Goal: Contribute content: Add original content to the website for others to see

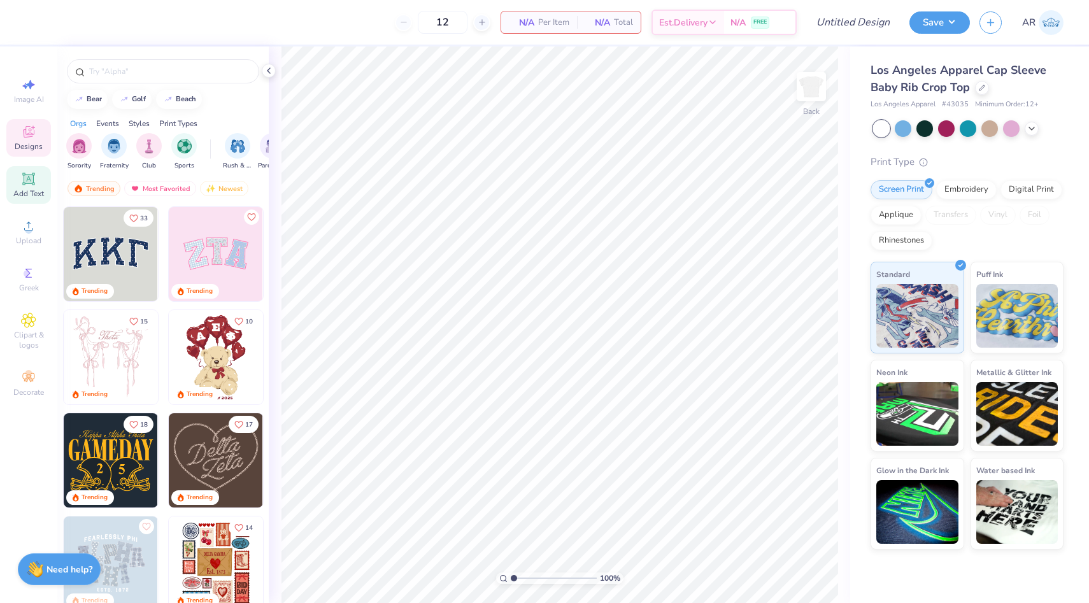
click at [36, 195] on span "Add Text" at bounding box center [28, 194] width 31 height 10
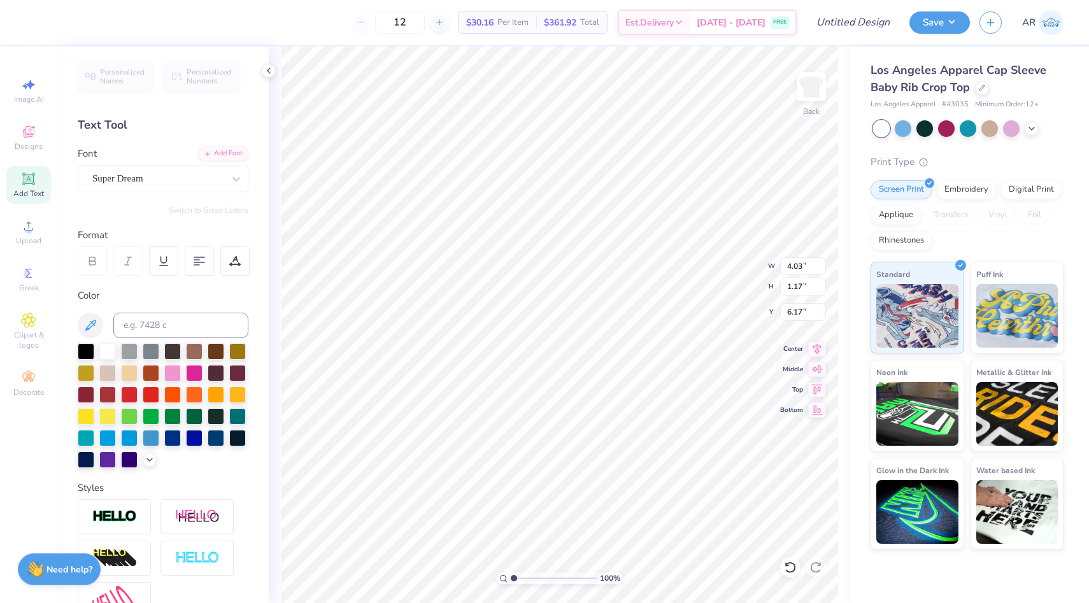
type textarea "T"
click at [1031, 129] on icon at bounding box center [1032, 127] width 10 height 10
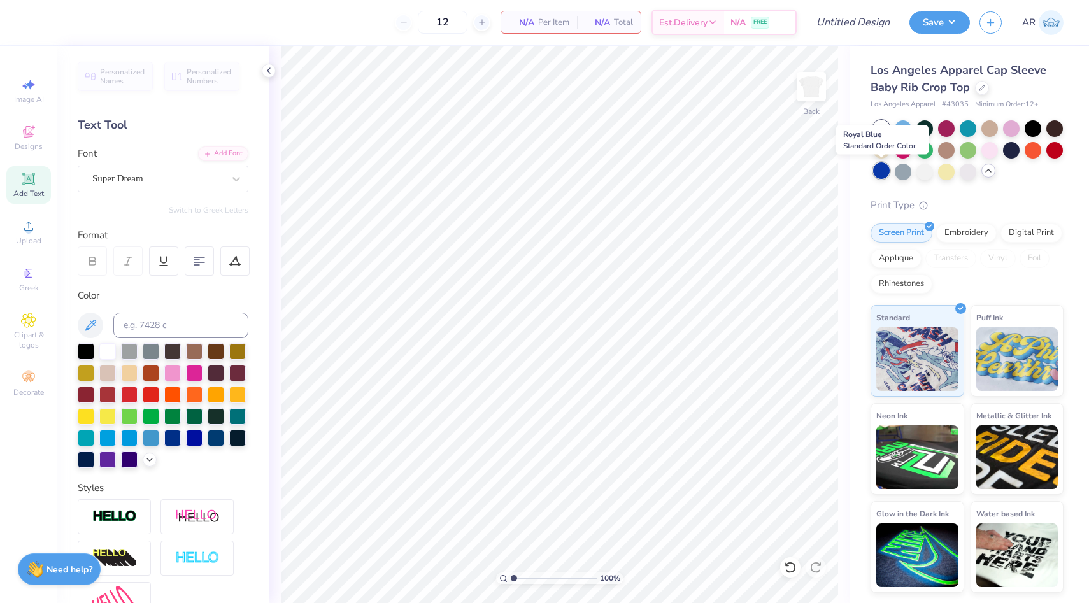
click at [888, 173] on div at bounding box center [881, 170] width 17 height 17
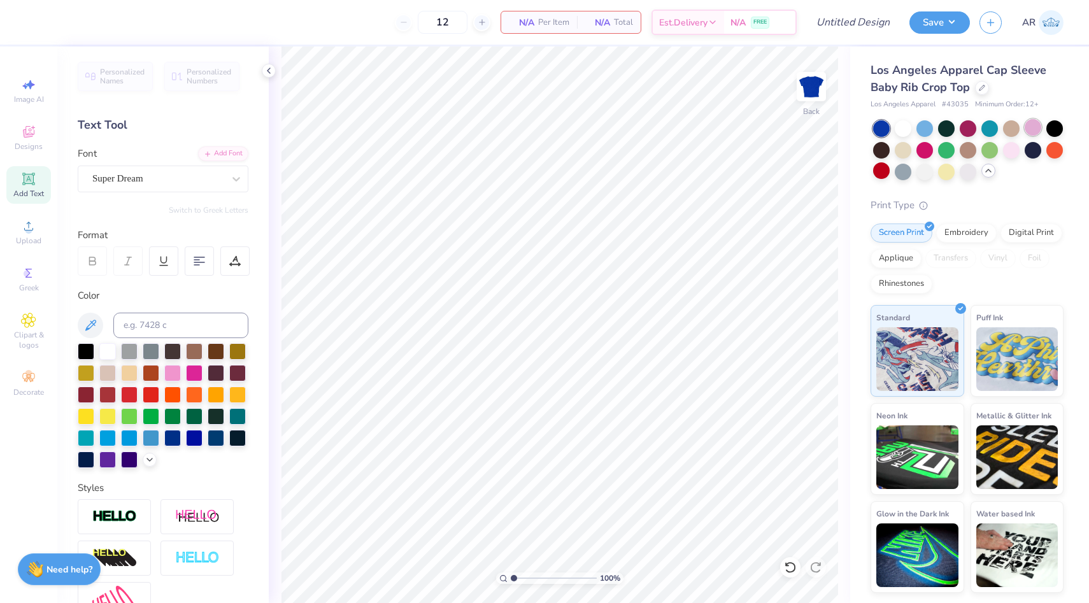
click at [1031, 135] on div at bounding box center [1033, 127] width 17 height 17
click at [1008, 155] on div at bounding box center [1011, 149] width 17 height 17
click at [148, 168] on div "Super Dream" at bounding box center [163, 179] width 171 height 27
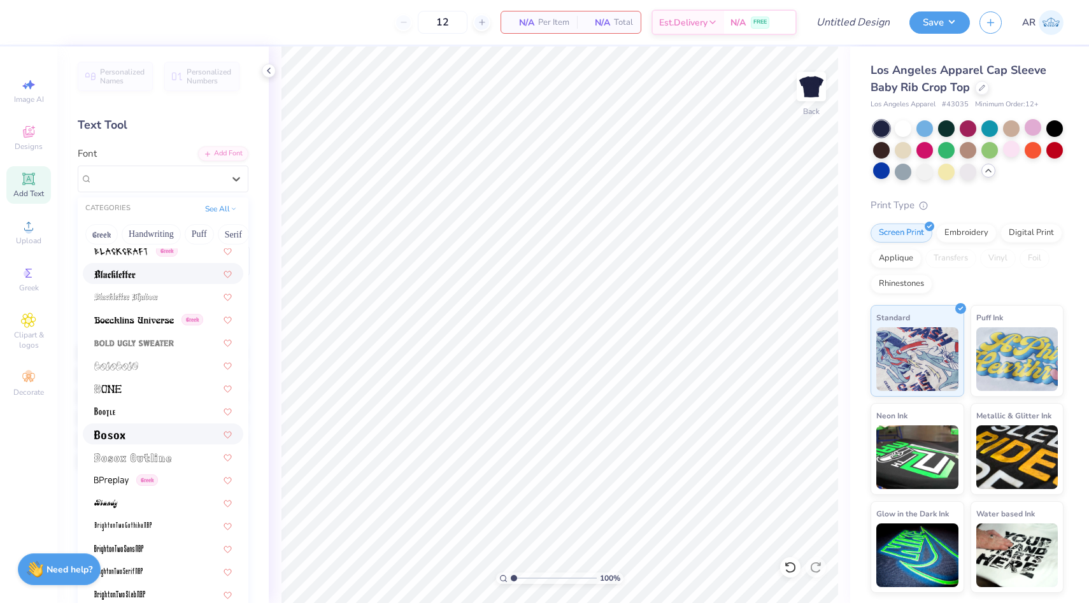
scroll to position [764, 0]
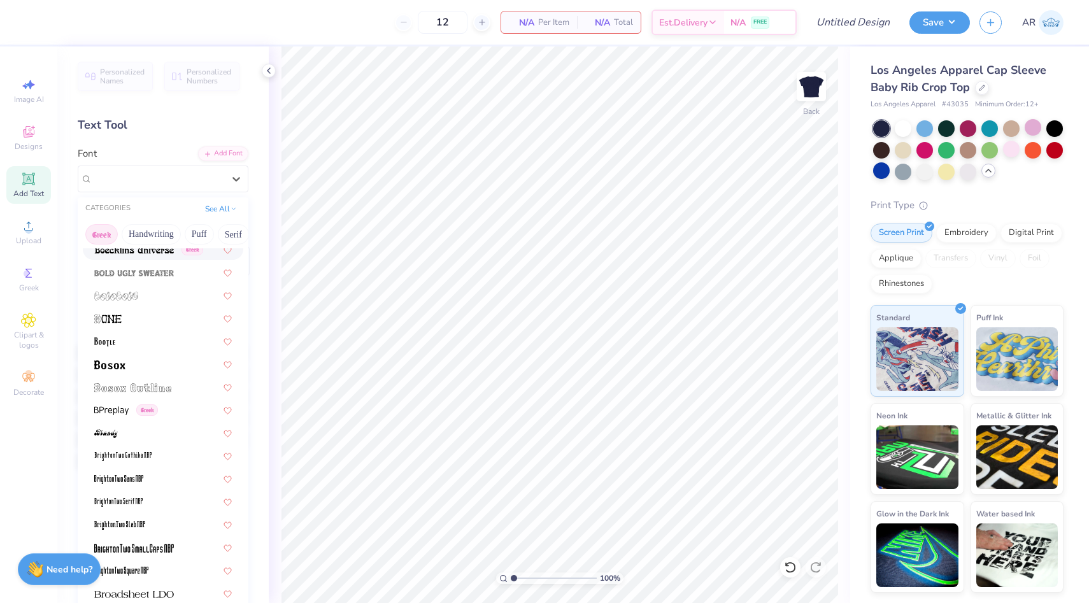
click at [103, 234] on button "Greek" at bounding box center [101, 234] width 32 height 20
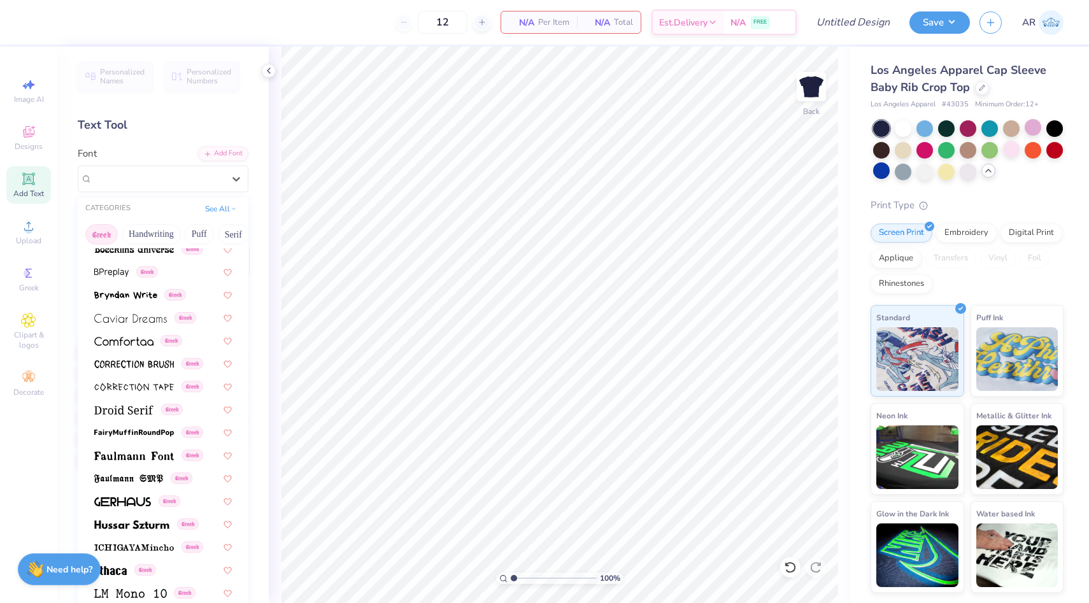
scroll to position [238, 0]
click at [147, 299] on span at bounding box center [125, 293] width 63 height 13
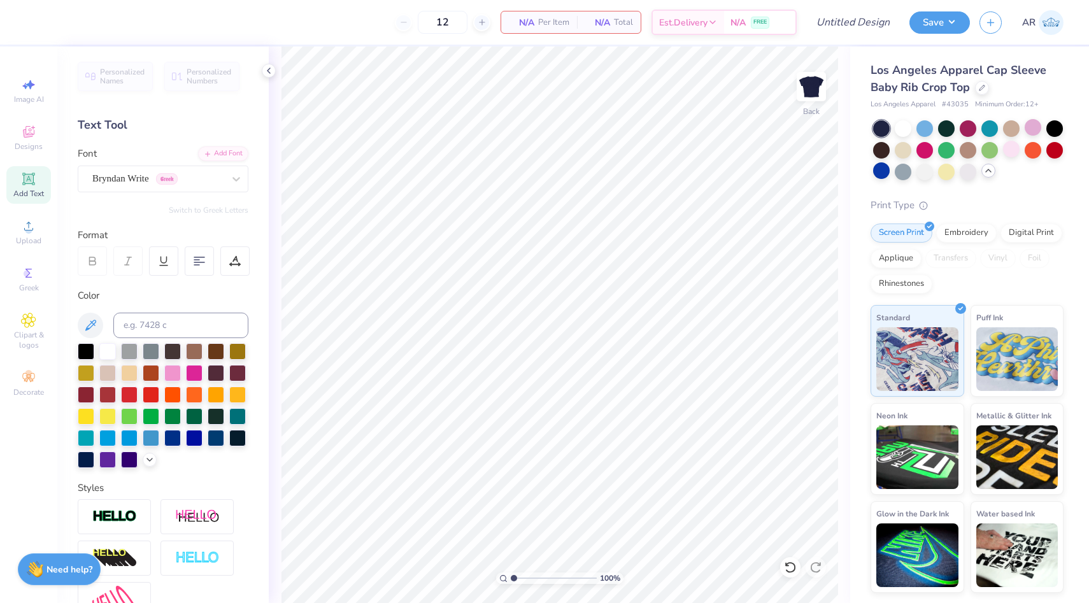
click at [27, 192] on span "Add Text" at bounding box center [28, 194] width 31 height 10
type textarea "T"
type textarea "theta phi"
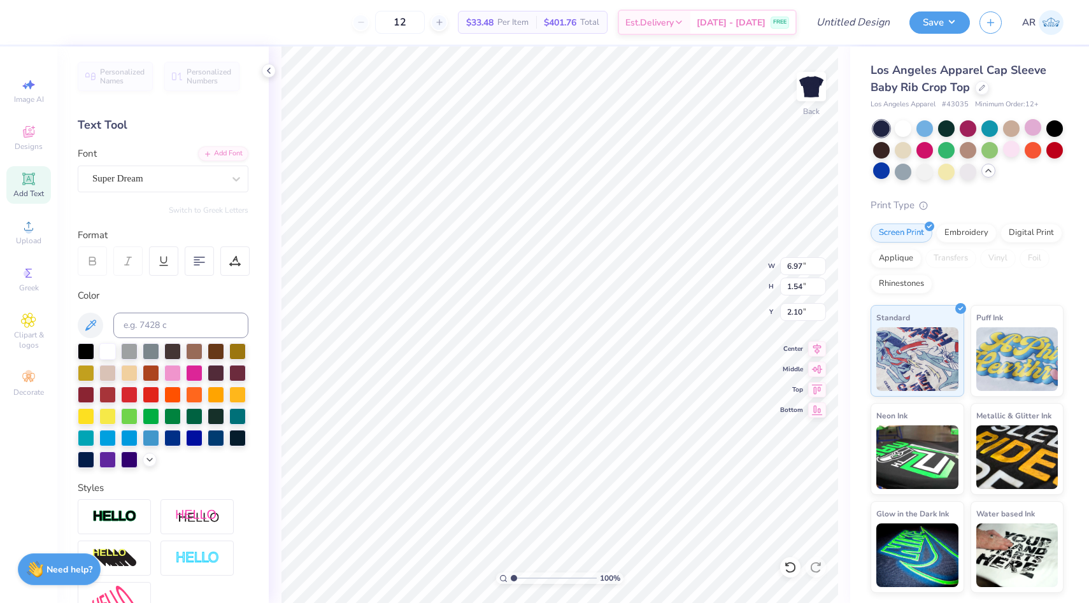
type input "2.10"
click at [34, 186] on div "Add Text" at bounding box center [28, 185] width 45 height 38
type textarea "2025 GREEK WEEK"
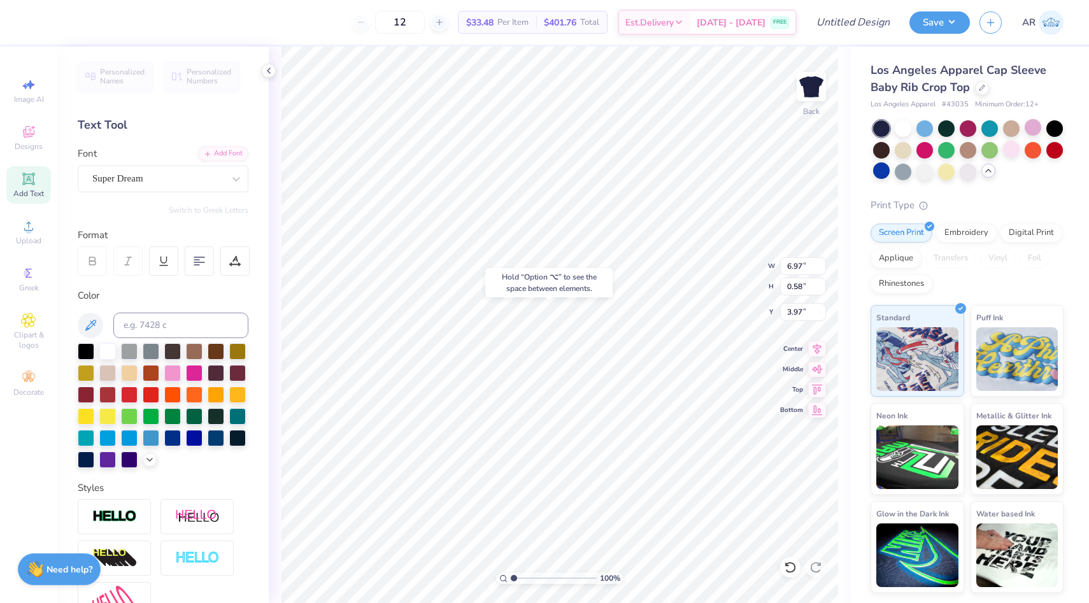
type input "3.97"
type input "1.54"
type input "2.23"
click at [32, 141] on span "Designs" at bounding box center [29, 146] width 28 height 10
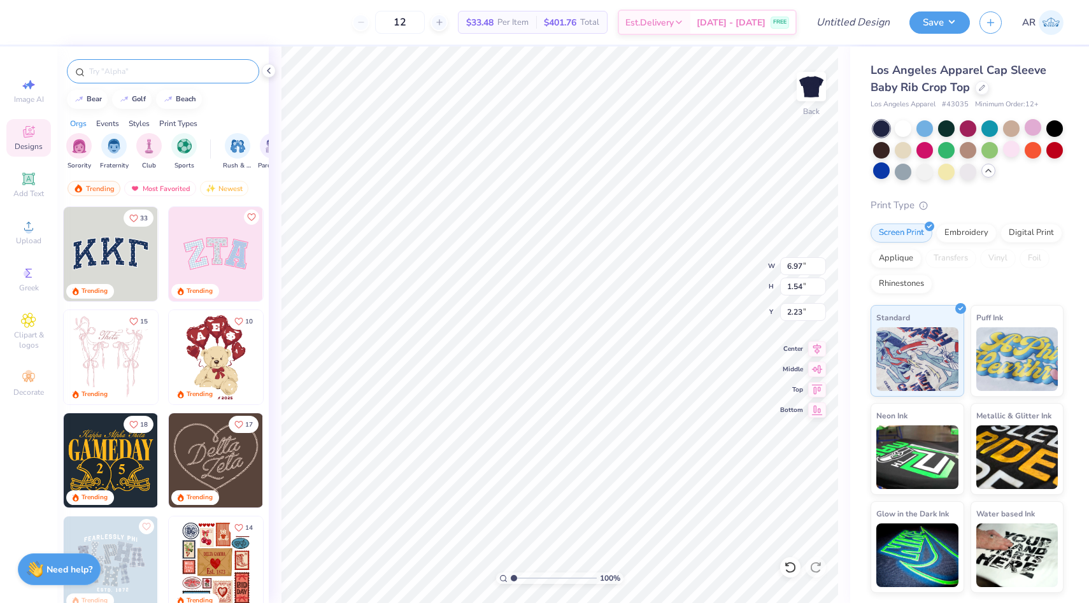
click at [145, 68] on input "text" at bounding box center [169, 71] width 163 height 13
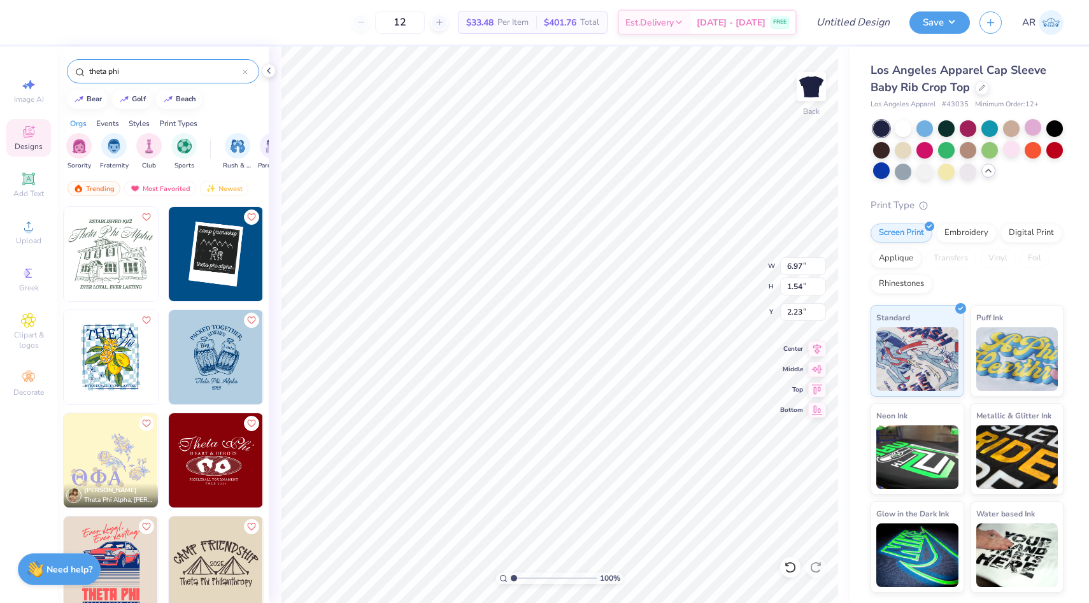
type input "theta phi"
click at [178, 356] on img at bounding box center [216, 357] width 94 height 94
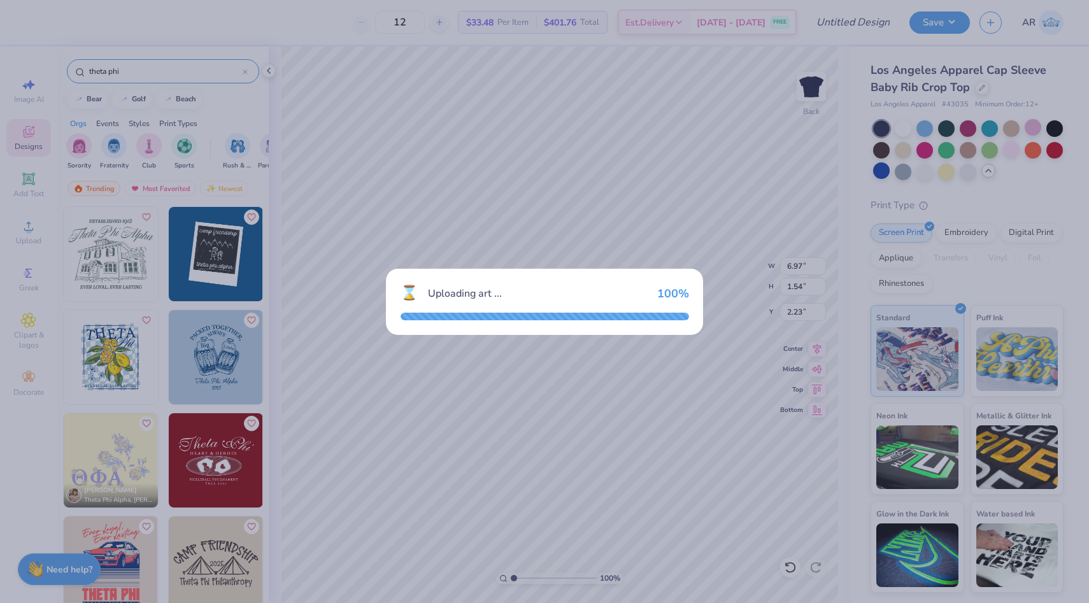
type input "6.85"
type input "8.49"
type input "3.00"
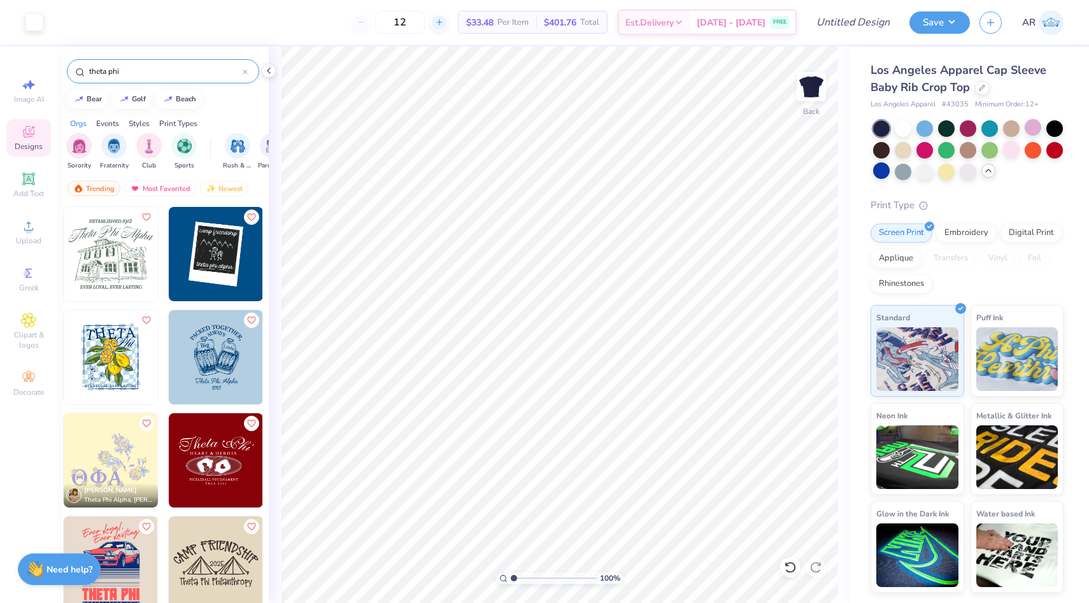
click at [445, 21] on div at bounding box center [439, 22] width 17 height 17
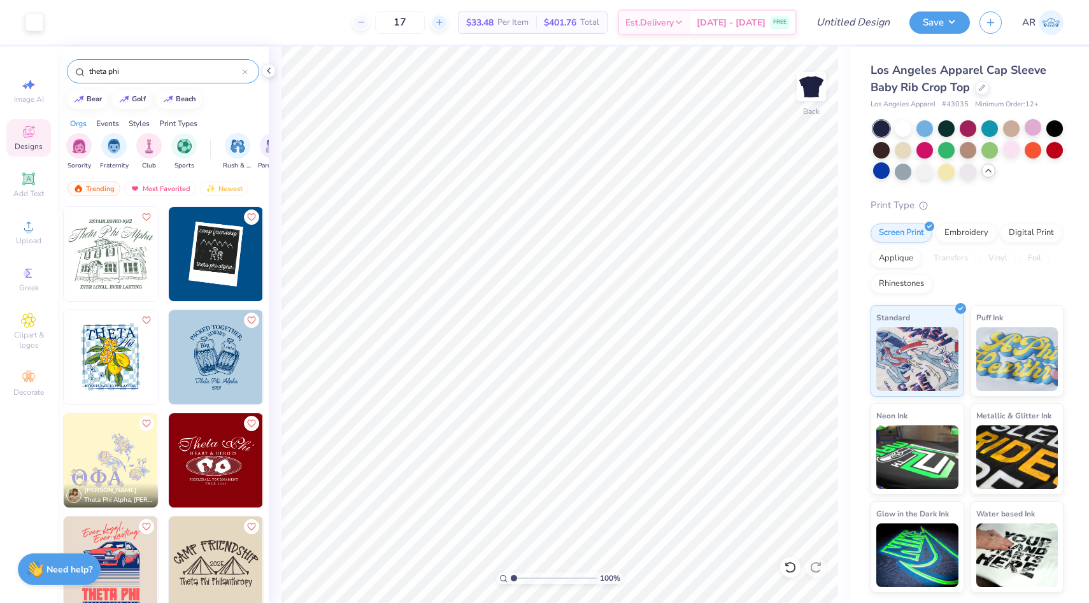
click at [445, 21] on div at bounding box center [439, 22] width 17 height 17
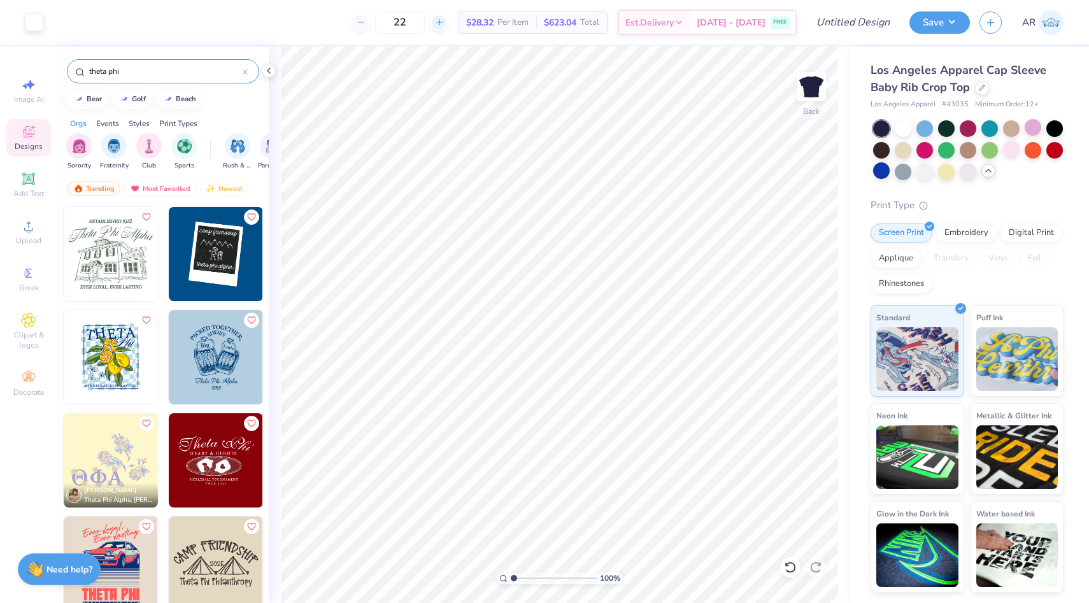
click at [445, 21] on div at bounding box center [439, 22] width 17 height 17
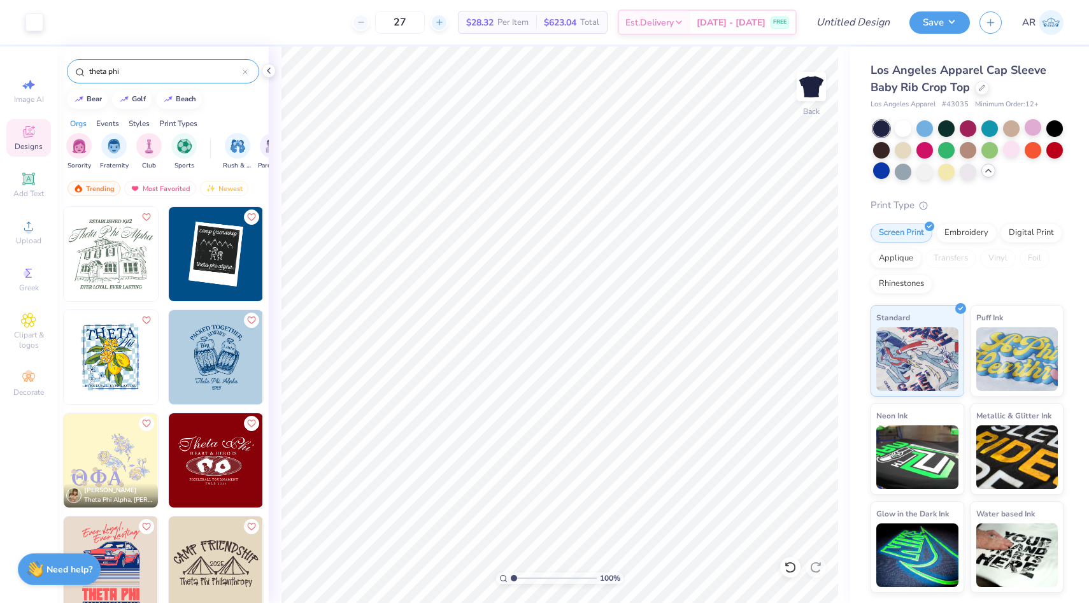
click at [445, 21] on div at bounding box center [439, 22] width 17 height 17
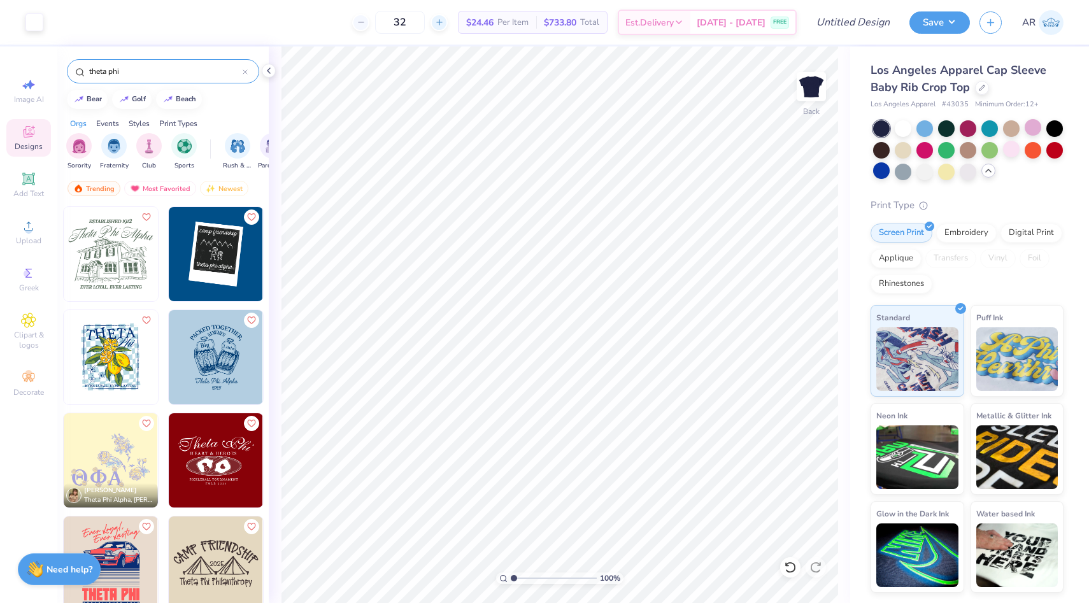
click at [445, 21] on div at bounding box center [439, 22] width 17 height 17
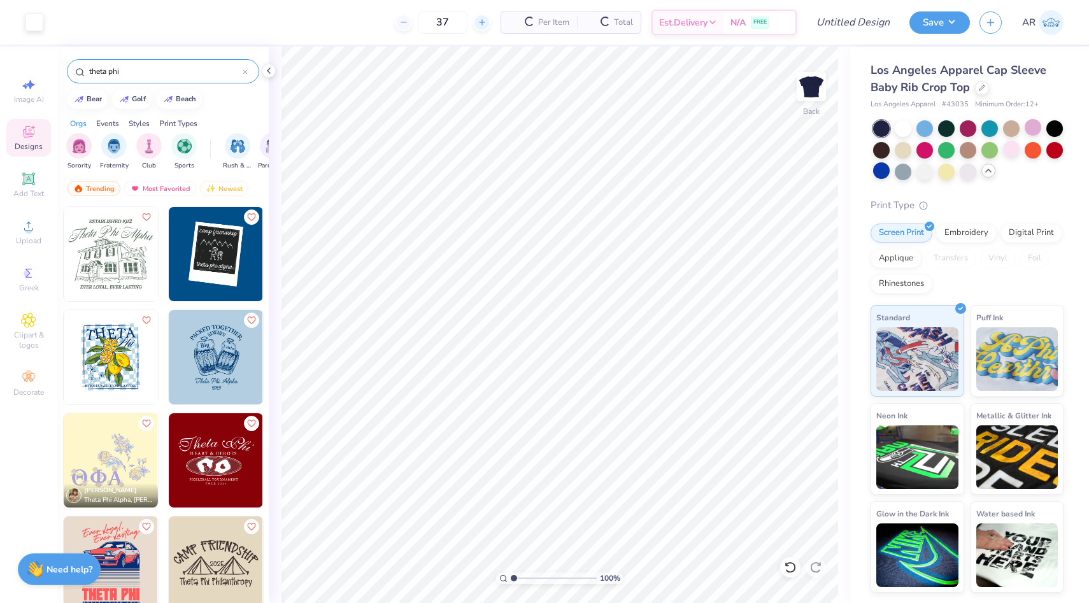
click at [445, 21] on input "37" at bounding box center [443, 22] width 50 height 23
drag, startPoint x: 421, startPoint y: 22, endPoint x: 382, endPoint y: 14, distance: 40.2
click at [385, 15] on div "37" at bounding box center [400, 22] width 96 height 23
type input "40"
click at [842, 19] on input "Design Title" at bounding box center [837, 22] width 125 height 25
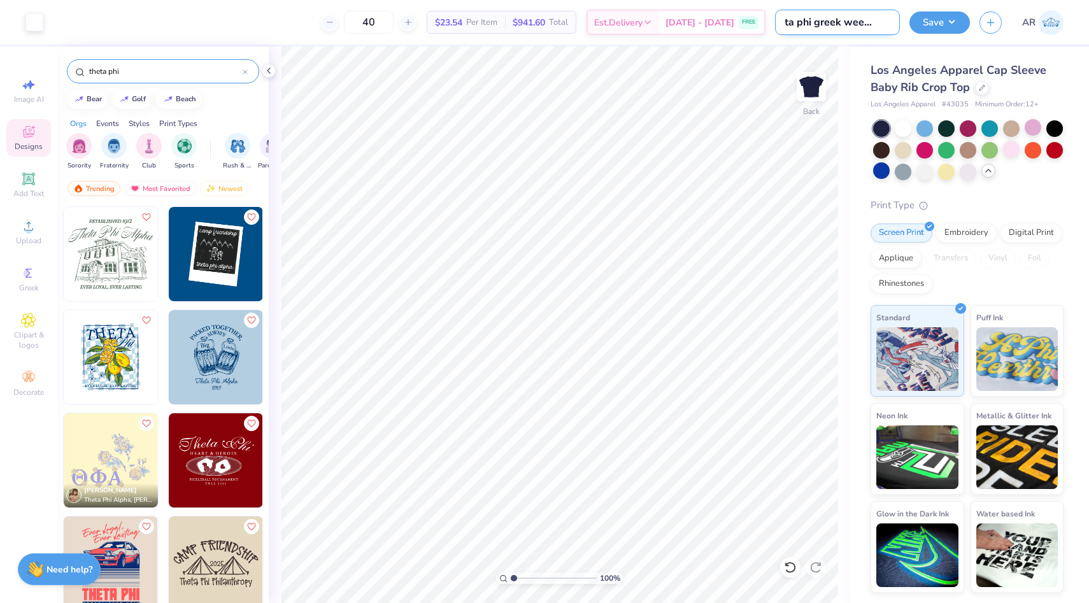
scroll to position [0, 22]
type input "theta phi greek week 2025"
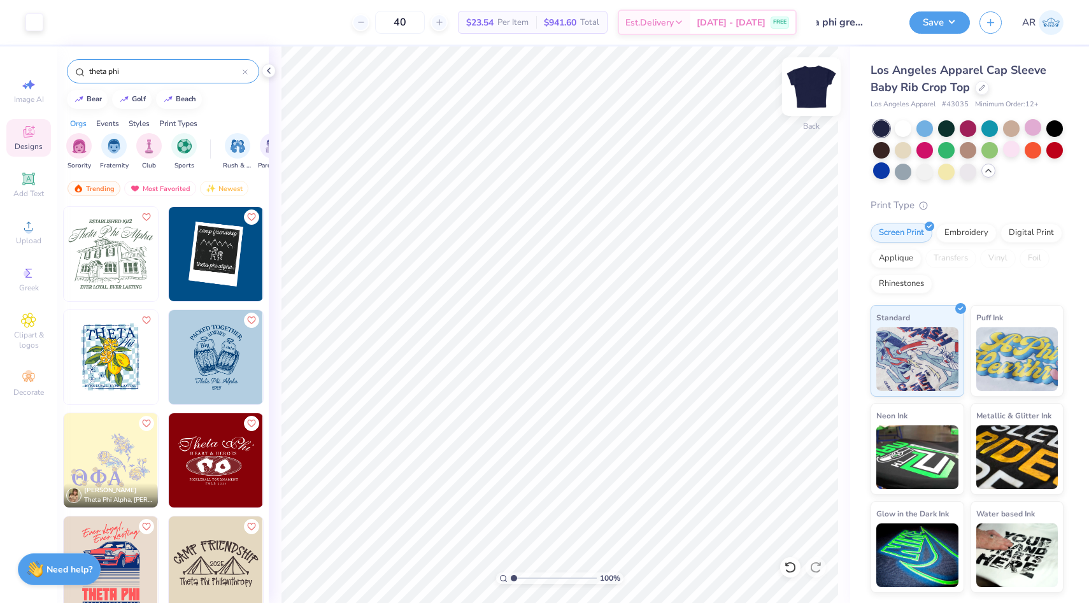
scroll to position [0, 0]
